Goal: Information Seeking & Learning: Learn about a topic

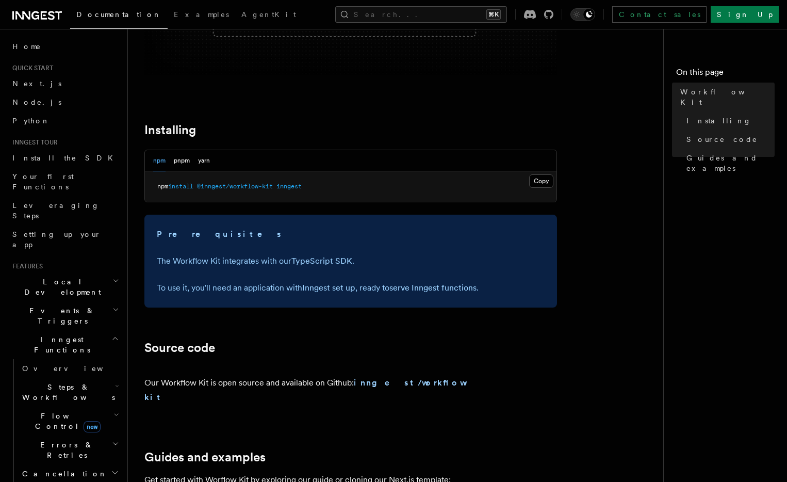
scroll to position [436, 0]
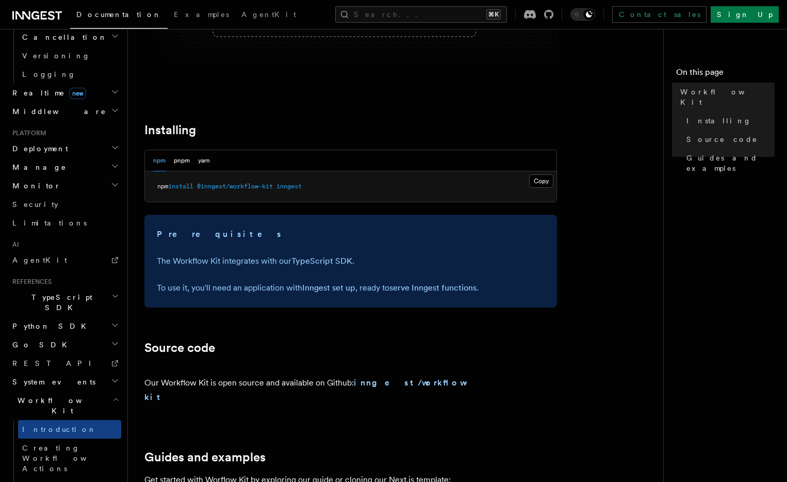
click at [356, 215] on div "Prerequisites The Workflow Kit integrates with our TypeScript SDK . To use it, …" at bounding box center [350, 260] width 412 height 93
drag, startPoint x: 273, startPoint y: 166, endPoint x: 267, endPoint y: 164, distance: 6.4
click at [267, 164] on div "npm pnpm yarn Copy Copied npm install @inngest/workflow-kit inngest" at bounding box center [350, 176] width 412 height 53
click at [408, 122] on article "References Workflow Kit Workflow Kit Workflow Kit enables you to build user-def…" at bounding box center [399, 281] width 510 height 1116
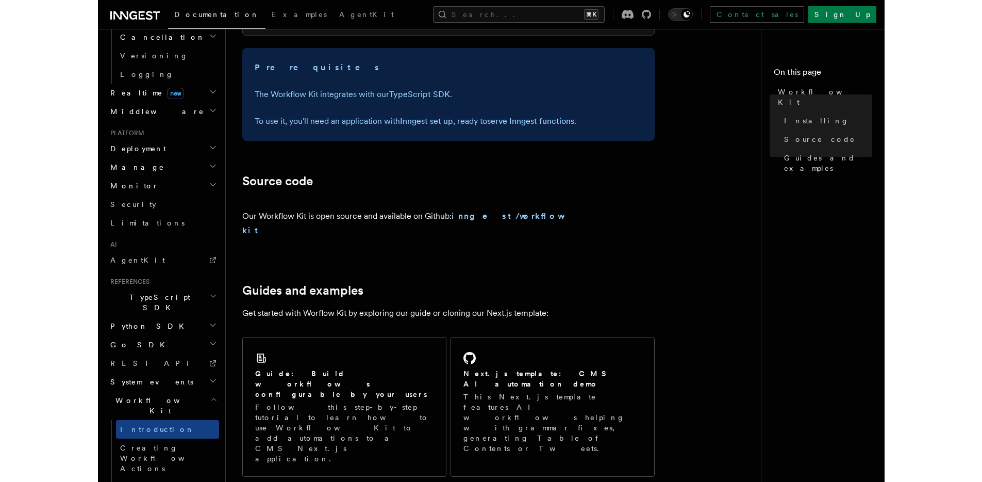
scroll to position [492, 0]
